Goal: Task Accomplishment & Management: Complete application form

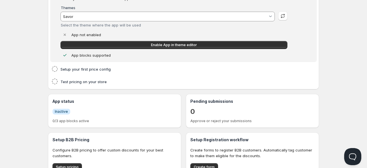
scroll to position [96, 0]
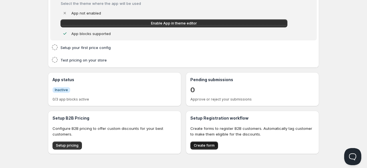
click at [202, 146] on span "Create form" at bounding box center [204, 146] width 21 height 5
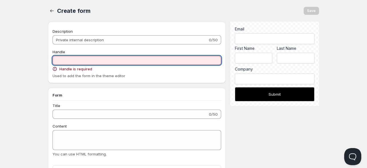
click at [92, 61] on input "Handle" at bounding box center [137, 60] width 169 height 9
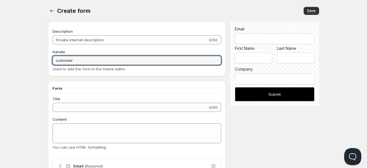
type input "customer"
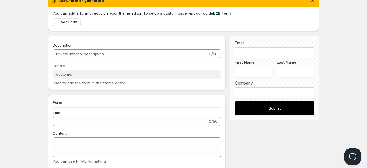
scroll to position [28, 0]
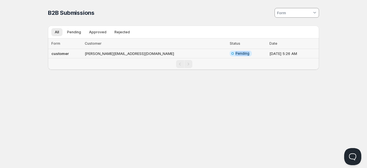
drag, startPoint x: 217, startPoint y: 53, endPoint x: 200, endPoint y: 53, distance: 16.6
click at [230, 53] on span "Info Incomplete Pending" at bounding box center [241, 54] width 22 height 6
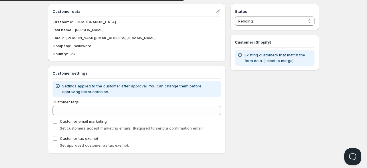
scroll to position [28, 0]
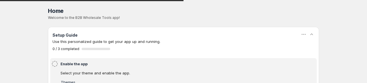
type input "Savor"
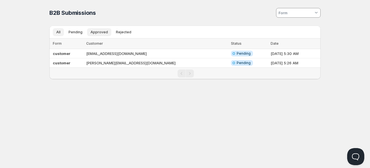
click at [100, 33] on span "Approved" at bounding box center [99, 32] width 17 height 5
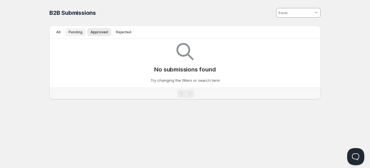
click at [74, 31] on span "Pending" at bounding box center [76, 32] width 14 height 5
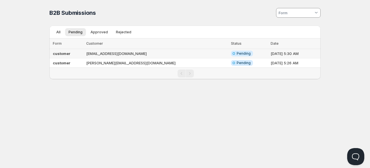
click at [156, 53] on td "arslansaleem908@gmail.com" at bounding box center [157, 53] width 145 height 9
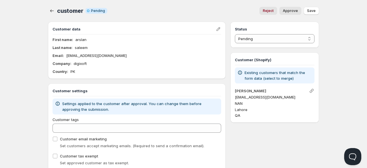
click at [292, 11] on span "Approve" at bounding box center [290, 11] width 15 height 5
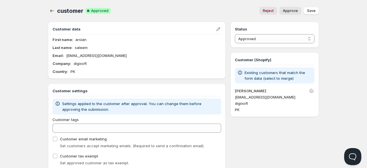
click at [56, 27] on h3 "Customer data" at bounding box center [134, 29] width 163 height 6
click at [302, 39] on select "Pending Approved Rejected Ignored Spam" at bounding box center [275, 38] width 80 height 9
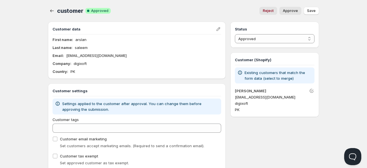
click at [332, 55] on div "Home Pricing Price lists Checkout Forms Submissions Settings Features Plans cus…" at bounding box center [183, 93] width 367 height 186
click at [268, 11] on span "Reject" at bounding box center [268, 11] width 11 height 5
click at [291, 11] on span "Approve" at bounding box center [290, 11] width 15 height 5
select select "1"
